Goal: Contribute content: Add original content to the website for others to see

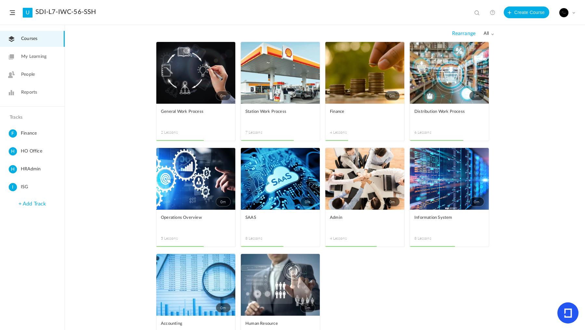
click at [293, 89] on link "0m" at bounding box center [280, 73] width 79 height 62
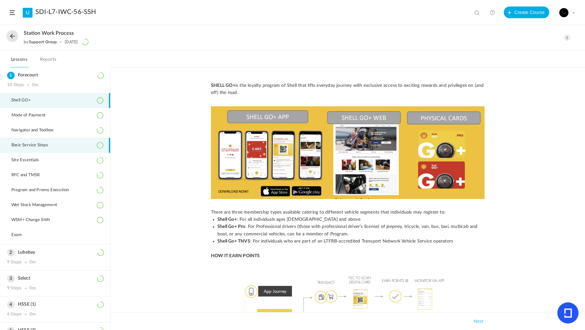
click at [43, 147] on li "Basic Service Steps" at bounding box center [55, 145] width 110 height 15
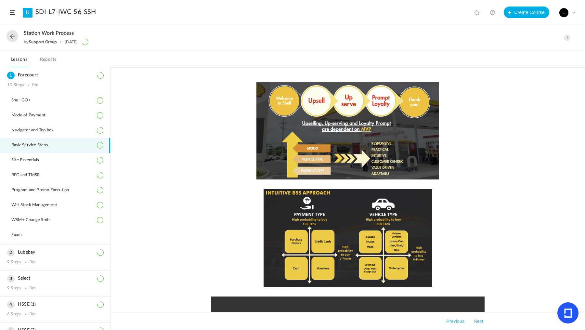
click at [567, 38] on span at bounding box center [567, 37] width 6 height 6
click at [539, 51] on link "Edit" at bounding box center [539, 52] width 61 height 12
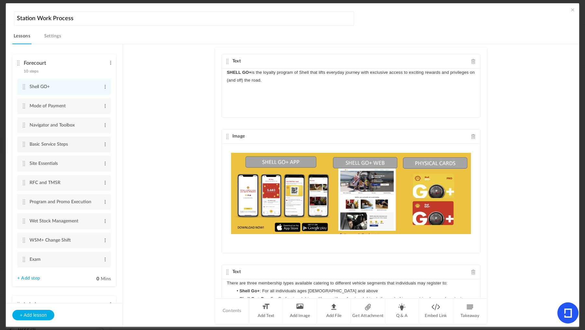
click at [24, 147] on li "Basic Service Steps Edit Delete" at bounding box center [64, 144] width 94 height 16
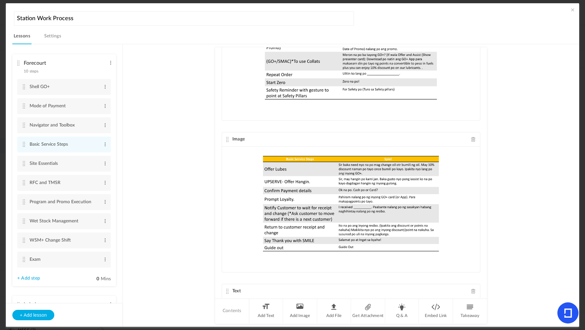
scroll to position [1726, 0]
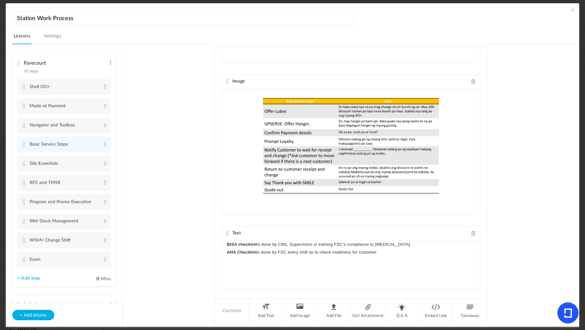
drag, startPoint x: 364, startPoint y: 247, endPoint x: 215, endPoint y: 230, distance: 149.4
click at [215, 230] on div "Image Image Attachment mp4 [MEDICAL_DATA]-video.mp4 14.9 MB" at bounding box center [351, 172] width 272 height 250
copy div "BISA checklist is done by CMs, Supervisors in training FSC's compliance to [MED…"
click at [159, 187] on au-course-substep "Image Image Attachment mp4 [MEDICAL_DATA]-video.mp4 14.9 MB Text" at bounding box center [351, 185] width 440 height 283
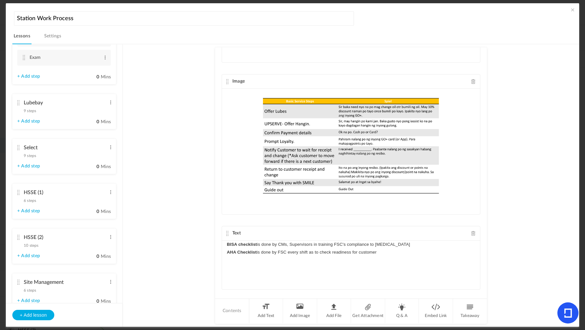
scroll to position [202, 0]
click at [29, 154] on span "9 steps" at bounding box center [30, 156] width 12 height 4
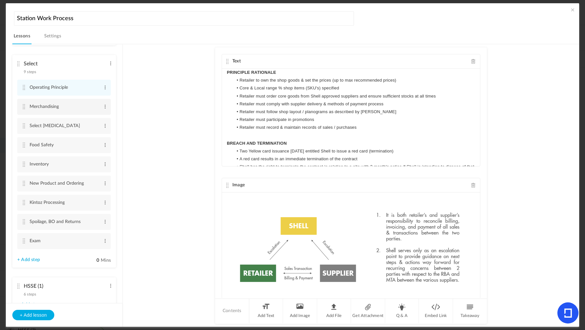
scroll to position [89, 0]
click at [21, 106] on li "Merchandising Edit Delete" at bounding box center [64, 107] width 94 height 16
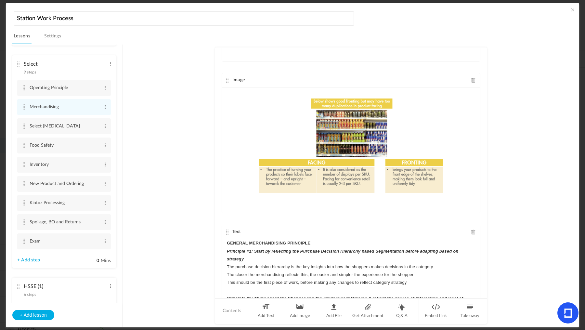
scroll to position [758, 0]
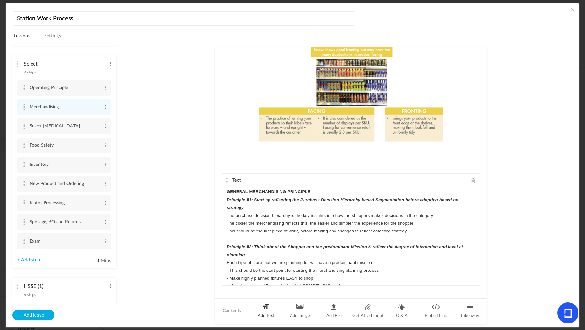
click at [263, 314] on li "Add Text" at bounding box center [266, 310] width 34 height 24
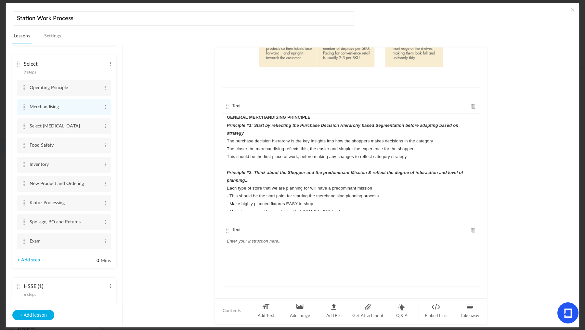
click at [275, 260] on div at bounding box center [351, 261] width 258 height 49
click at [26, 181] on li "New Product and Ordering Edit Delete" at bounding box center [64, 184] width 94 height 16
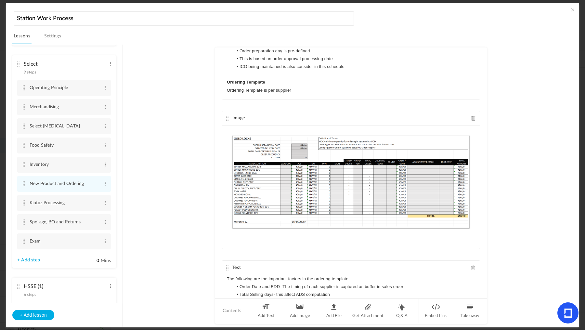
scroll to position [641, 0]
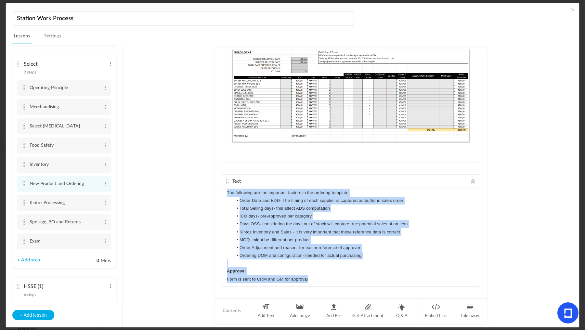
drag, startPoint x: 313, startPoint y: 273, endPoint x: 202, endPoint y: 174, distance: 148.8
click at [202, 174] on au-course-substep "Text NEW PRODUCT Select assortment is based on Shell suggestion/listing Additio…" at bounding box center [351, 185] width 440 height 283
copy div "The following are the important factors in the ordering template Order Date and…"
click at [471, 179] on span at bounding box center [473, 181] width 5 height 5
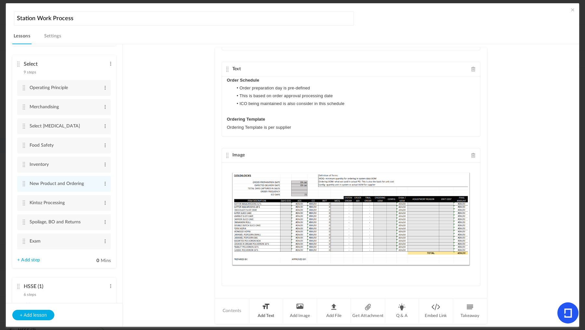
click at [267, 309] on li "Add Text" at bounding box center [266, 310] width 34 height 24
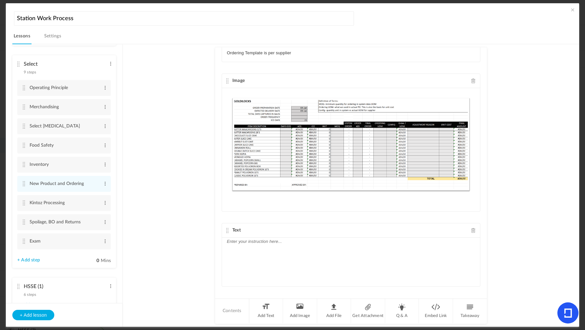
click at [283, 259] on div at bounding box center [351, 261] width 258 height 49
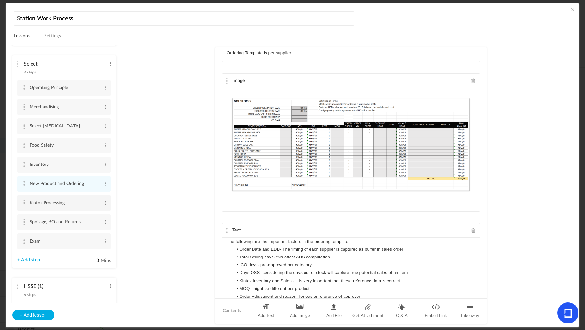
click at [26, 202] on li "Kintoz Processing Edit Delete" at bounding box center [64, 203] width 94 height 16
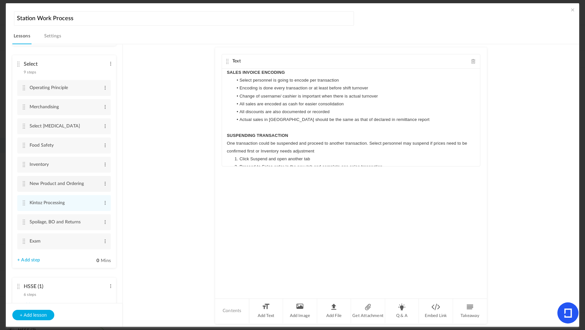
click at [22, 179] on li "New Product and Ordering Edit Delete" at bounding box center [64, 184] width 94 height 16
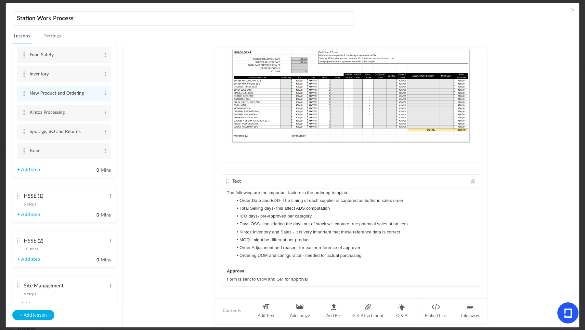
scroll to position [187, 0]
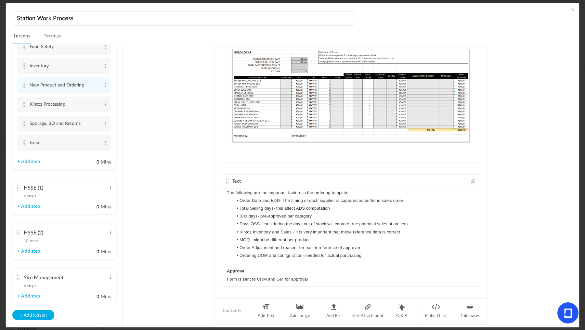
click at [31, 194] on span "6 steps" at bounding box center [30, 196] width 12 height 4
click at [28, 194] on span "6 steps" at bounding box center [30, 196] width 12 height 4
click at [32, 194] on span "6 steps" at bounding box center [30, 196] width 12 height 4
click at [19, 184] on ul "Forecourt 10 steps Edit Delete Shell GO+ Edit Delete" at bounding box center [64, 173] width 117 height 258
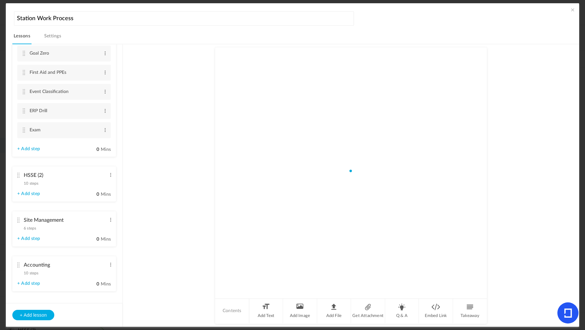
click at [33, 181] on span "10 steps" at bounding box center [31, 183] width 15 height 4
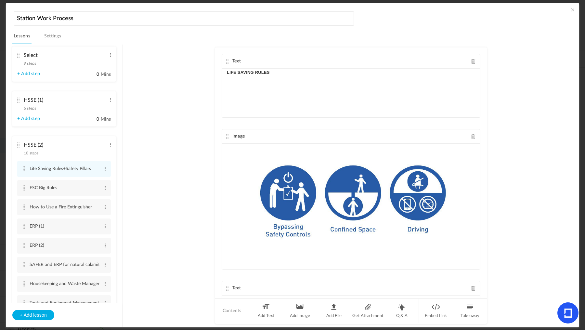
scroll to position [97, 0]
click at [26, 109] on span "6 steps" at bounding box center [30, 109] width 12 height 4
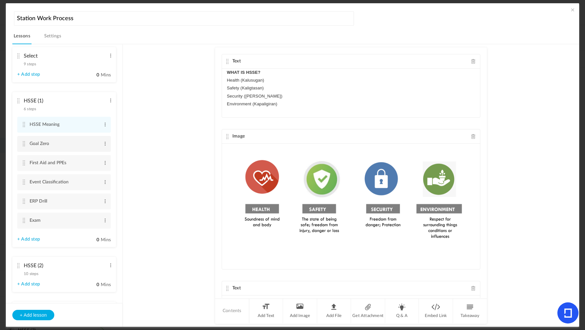
click at [27, 146] on li "Goal Zero Edit Delete" at bounding box center [64, 144] width 94 height 16
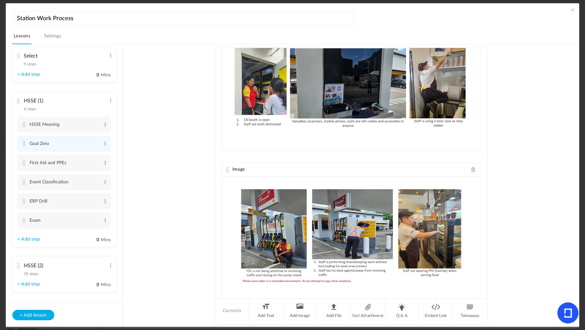
scroll to position [1152, 0]
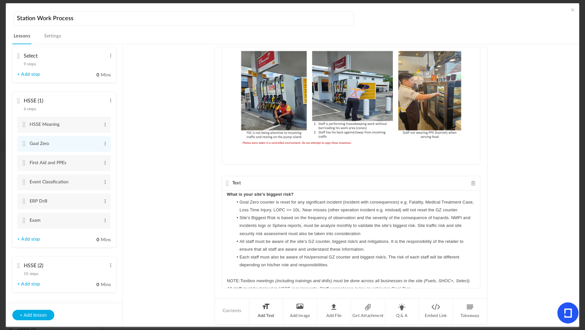
click at [263, 308] on li "Add Text" at bounding box center [266, 310] width 34 height 24
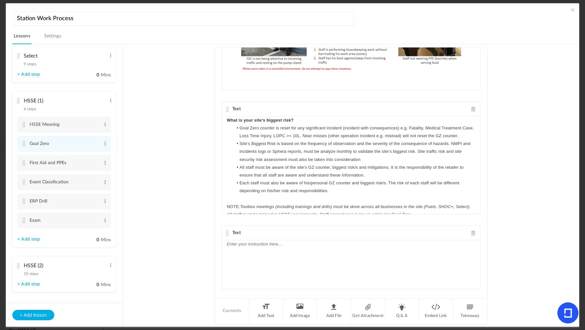
click at [276, 273] on div at bounding box center [351, 264] width 258 height 49
click at [25, 181] on cite at bounding box center [23, 181] width 5 height 5
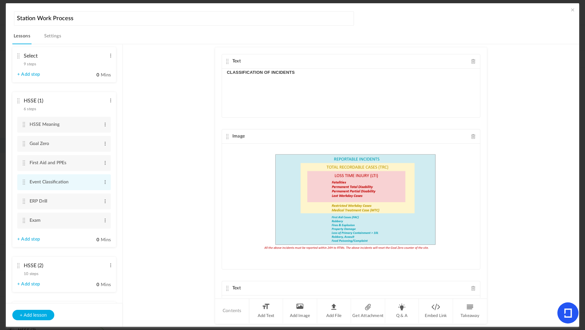
click at [23, 180] on cite at bounding box center [23, 181] width 5 height 5
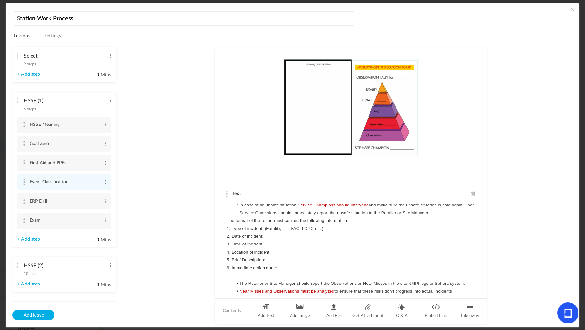
scroll to position [356, 0]
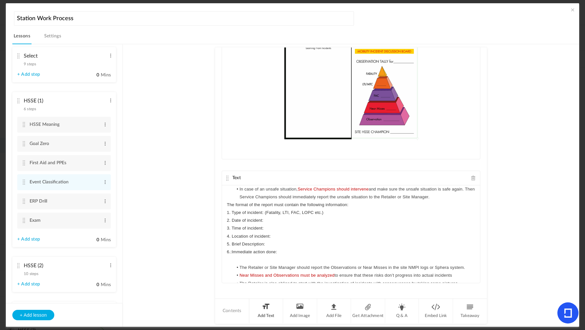
click at [266, 307] on li "Add Text" at bounding box center [266, 310] width 34 height 24
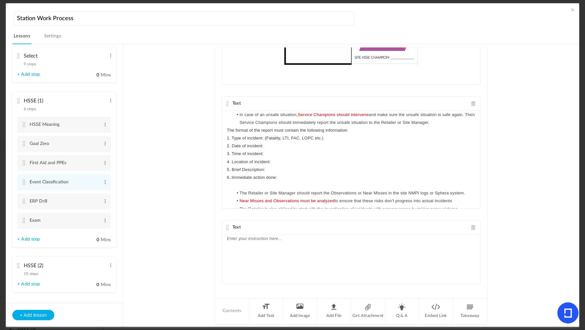
click at [265, 254] on div at bounding box center [351, 258] width 258 height 49
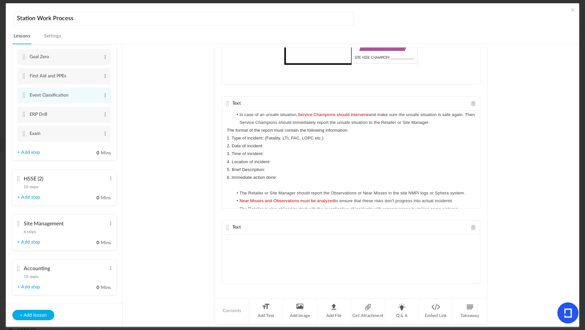
scroll to position [184, 0]
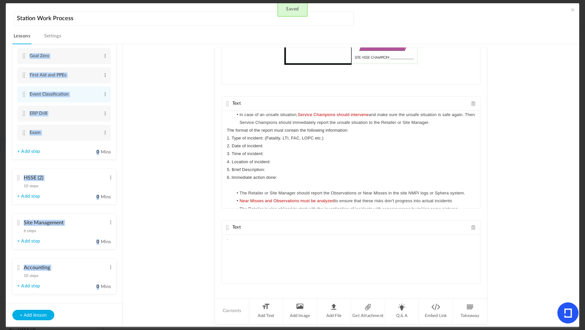
drag, startPoint x: 123, startPoint y: 164, endPoint x: 118, endPoint y: 68, distance: 96.3
click at [118, 68] on section "Forecourt 10 steps Edit Delete Shell GO+ Edit Delete Edit Delete 0" at bounding box center [295, 185] width 551 height 283
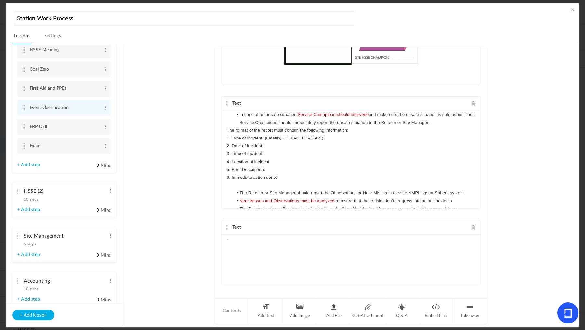
scroll to position [169, 0]
click at [29, 245] on span "6 steps" at bounding box center [30, 246] width 12 height 4
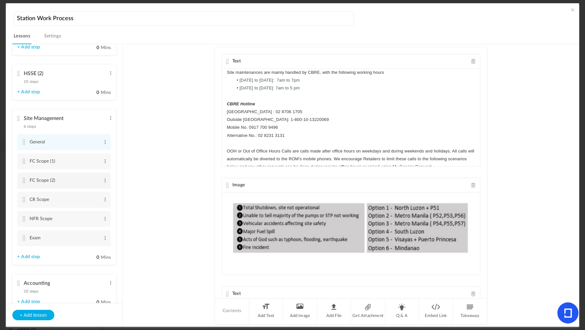
scroll to position [193, 0]
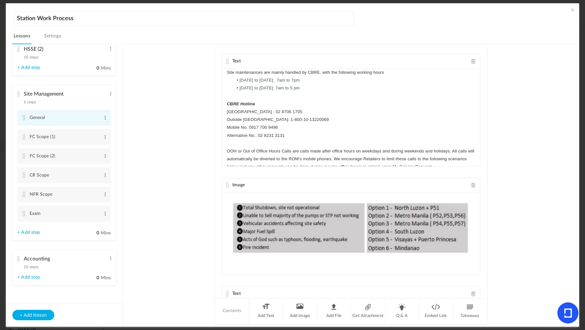
click at [24, 118] on cite at bounding box center [23, 117] width 5 height 5
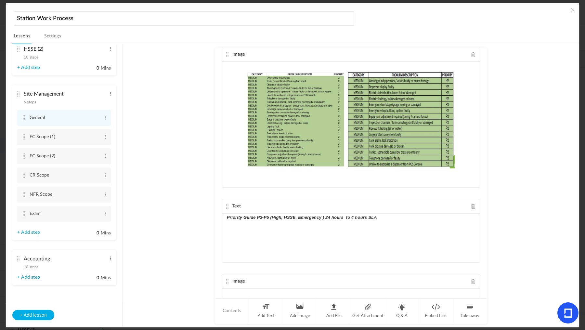
scroll to position [1895, 0]
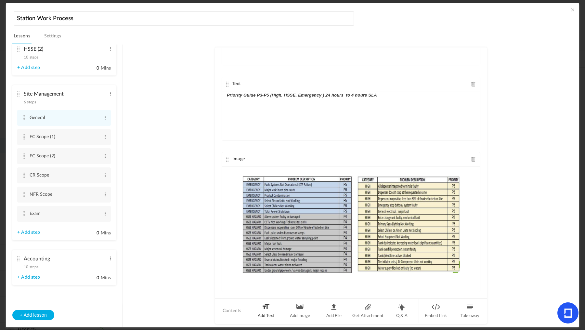
click at [271, 314] on li "Add Text" at bounding box center [266, 310] width 34 height 24
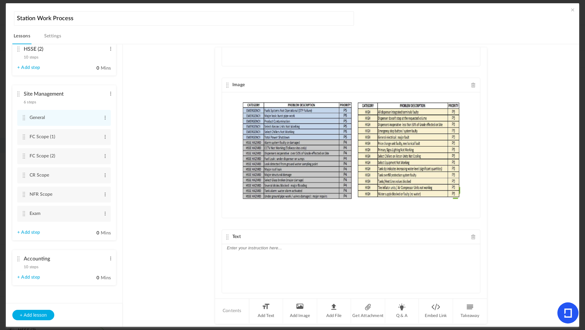
click at [271, 264] on div at bounding box center [351, 268] width 258 height 49
click at [22, 137] on cite at bounding box center [23, 136] width 5 height 5
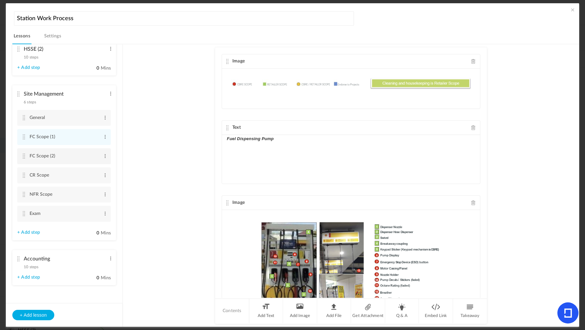
click at [23, 155] on cite at bounding box center [23, 155] width 5 height 5
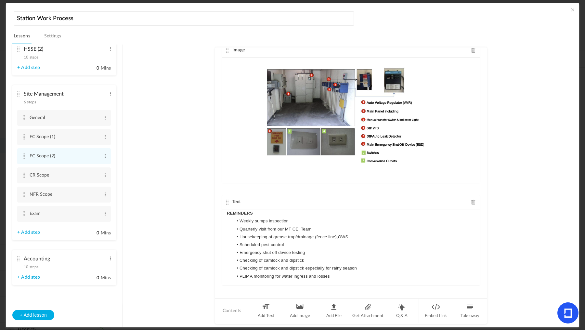
scroll to position [380, 0]
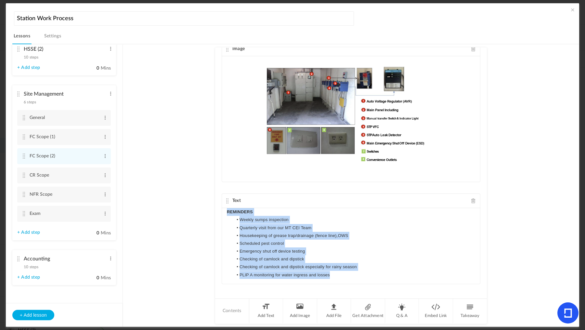
drag, startPoint x: 333, startPoint y: 270, endPoint x: 202, endPoint y: 191, distance: 153.1
click at [198, 190] on au-course-substep "Image Text Drainages and Signages Image Text Electrical Signages Image Text" at bounding box center [351, 185] width 440 height 283
copy div "REMINDERS Weekly sumps inspection Quarterly visit from our MT CEI Team Housekee…"
click at [471, 198] on span at bounding box center [473, 200] width 5 height 5
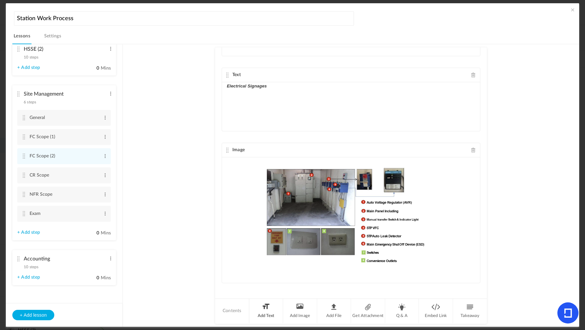
click at [261, 310] on li "Add Text" at bounding box center [266, 310] width 34 height 24
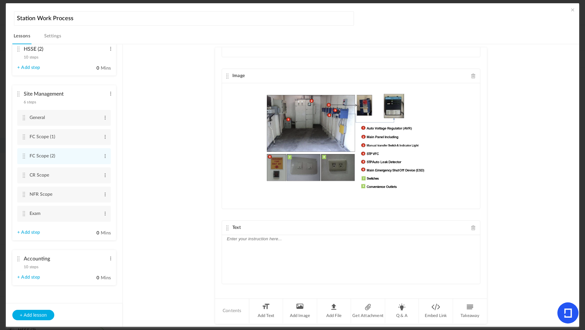
click at [276, 263] on div at bounding box center [351, 259] width 258 height 49
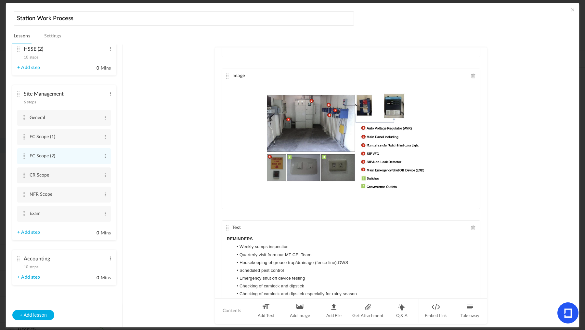
click at [25, 173] on cite at bounding box center [23, 174] width 5 height 5
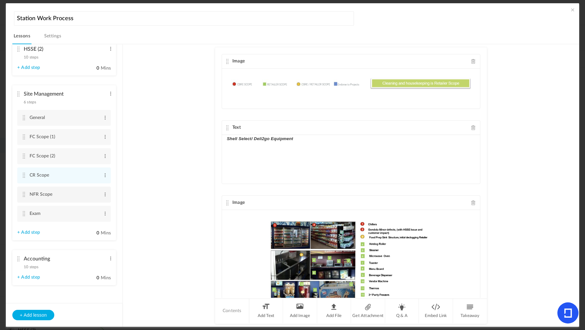
click at [21, 196] on cite at bounding box center [23, 194] width 5 height 5
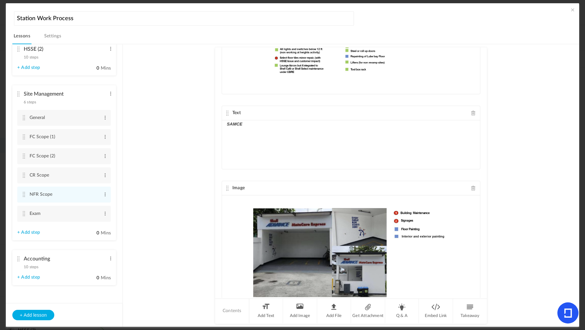
scroll to position [279, 0]
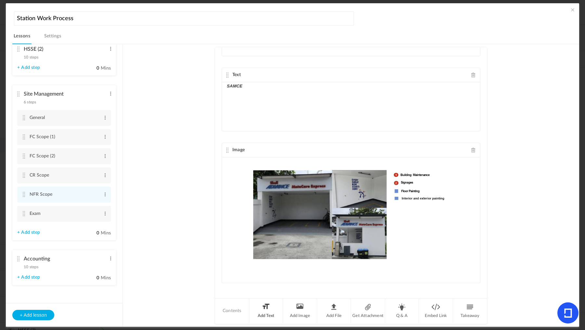
click at [273, 303] on li "Add Text" at bounding box center [266, 310] width 34 height 24
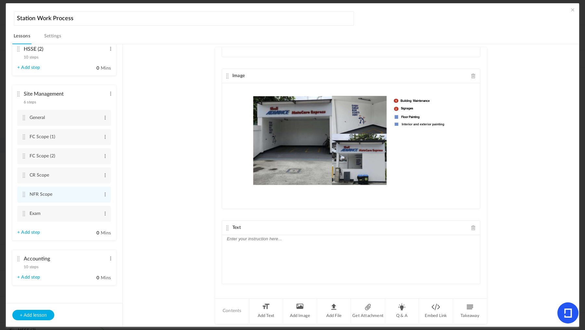
click at [281, 271] on div at bounding box center [351, 259] width 258 height 49
click at [23, 192] on cite at bounding box center [23, 194] width 5 height 5
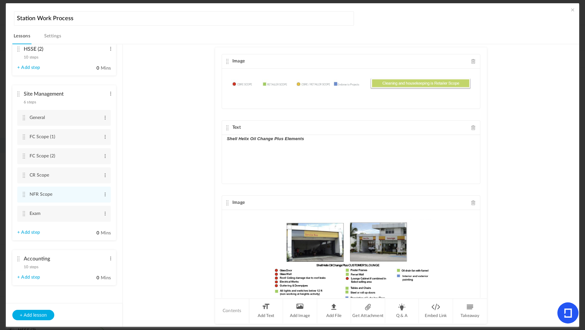
click at [34, 265] on span "10 steps" at bounding box center [31, 267] width 15 height 4
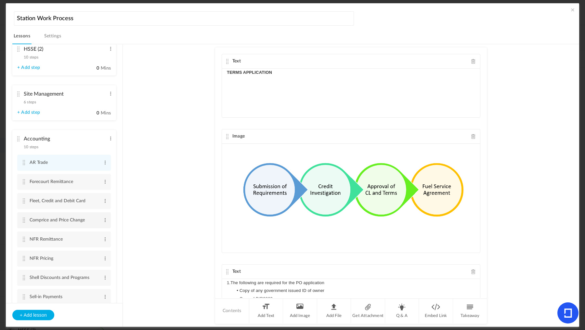
click at [23, 216] on li "Comprice and Price Change Edit Delete" at bounding box center [64, 220] width 94 height 16
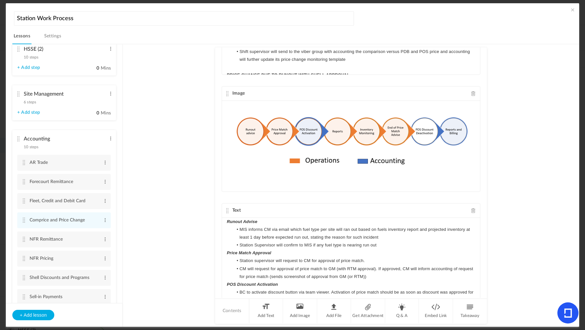
scroll to position [531, 0]
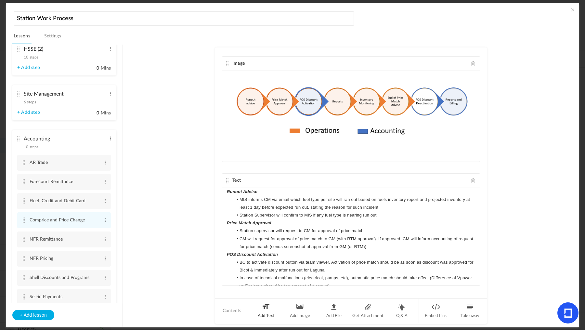
click at [264, 310] on li "Add Text" at bounding box center [266, 310] width 34 height 24
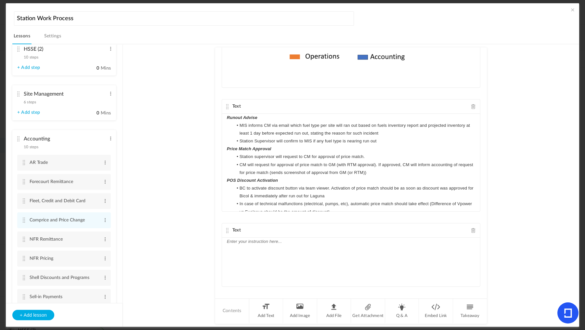
click at [274, 265] on div at bounding box center [351, 261] width 258 height 49
click at [26, 240] on li "NFR Remittance Edit Delete" at bounding box center [64, 239] width 94 height 16
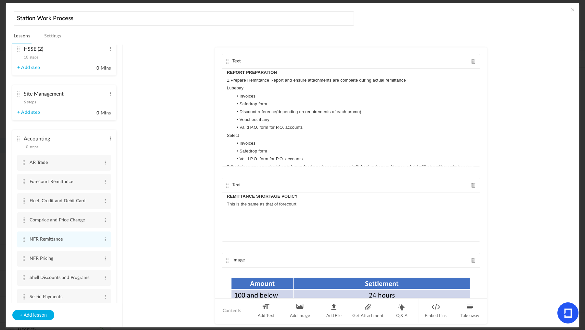
click at [570, 9] on span at bounding box center [572, 9] width 6 height 6
